Goal: Information Seeking & Learning: Learn about a topic

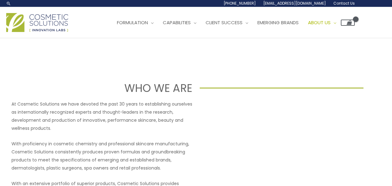
click at [27, 106] on p "At Cosmetic Solutions we have devoted the past 30 years to establishing ourselv…" at bounding box center [101, 116] width 181 height 32
drag, startPoint x: 27, startPoint y: 106, endPoint x: 45, endPoint y: 104, distance: 18.1
click at [45, 104] on p "At Cosmetic Solutions we have devoted the past 30 years to establishing ourselv…" at bounding box center [101, 116] width 181 height 32
copy p "Cosmetic Solutions"
click at [43, 19] on img at bounding box center [37, 22] width 62 height 19
